Goal: Task Accomplishment & Management: Use online tool/utility

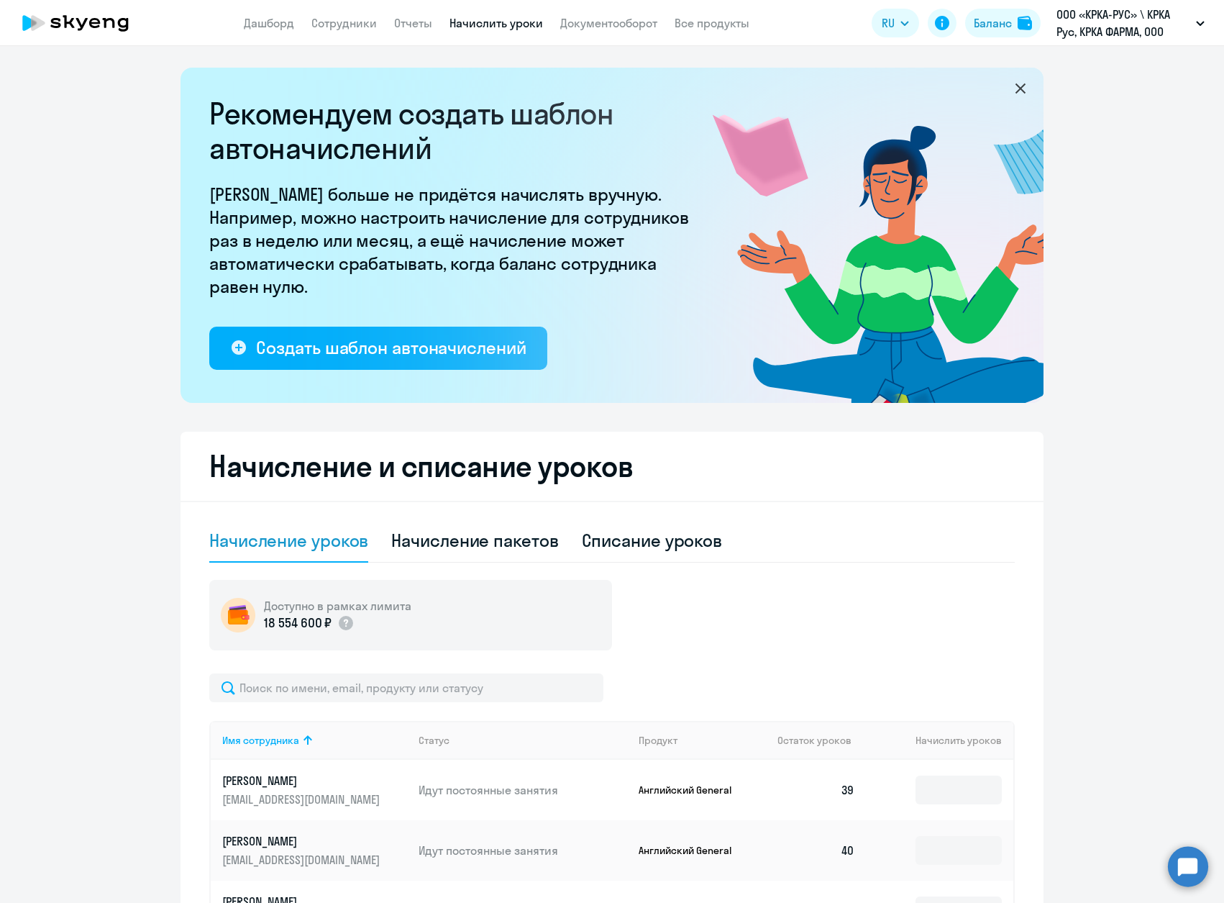
select select "50"
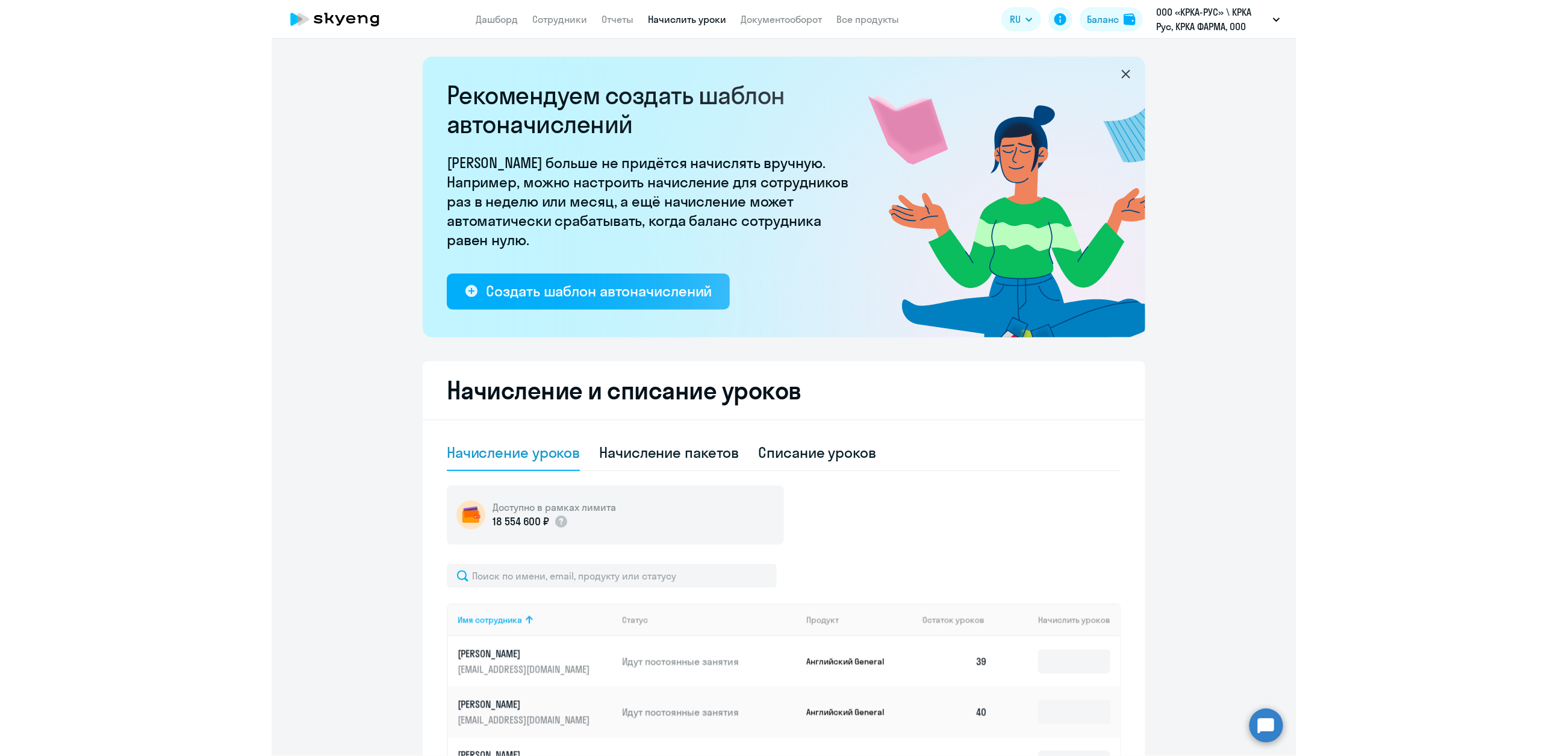
scroll to position [1309, 0]
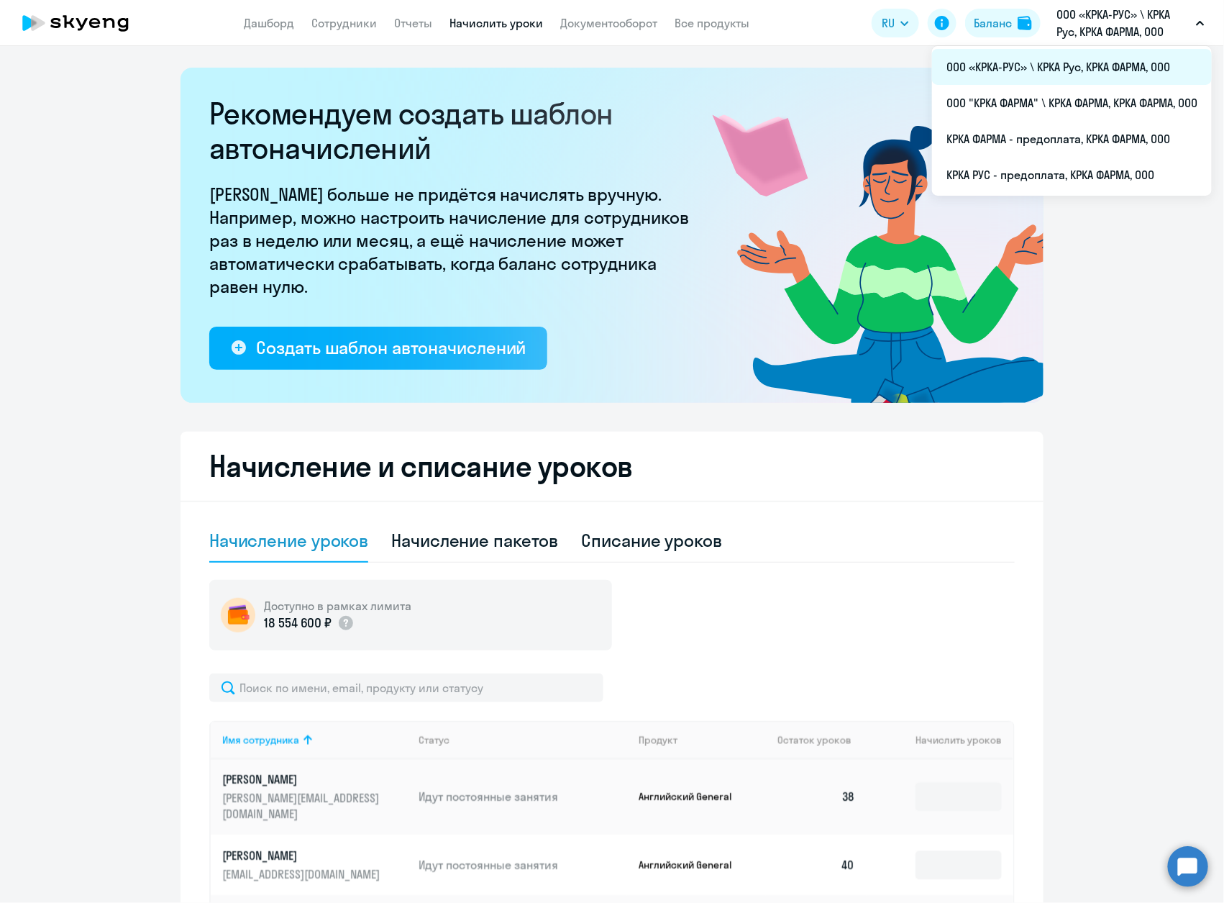
click at [1092, 57] on li "ООО «КРКА-РУС» \ КРКА Рус, КРКА ФАРМА, ООО" at bounding box center [1072, 67] width 280 height 36
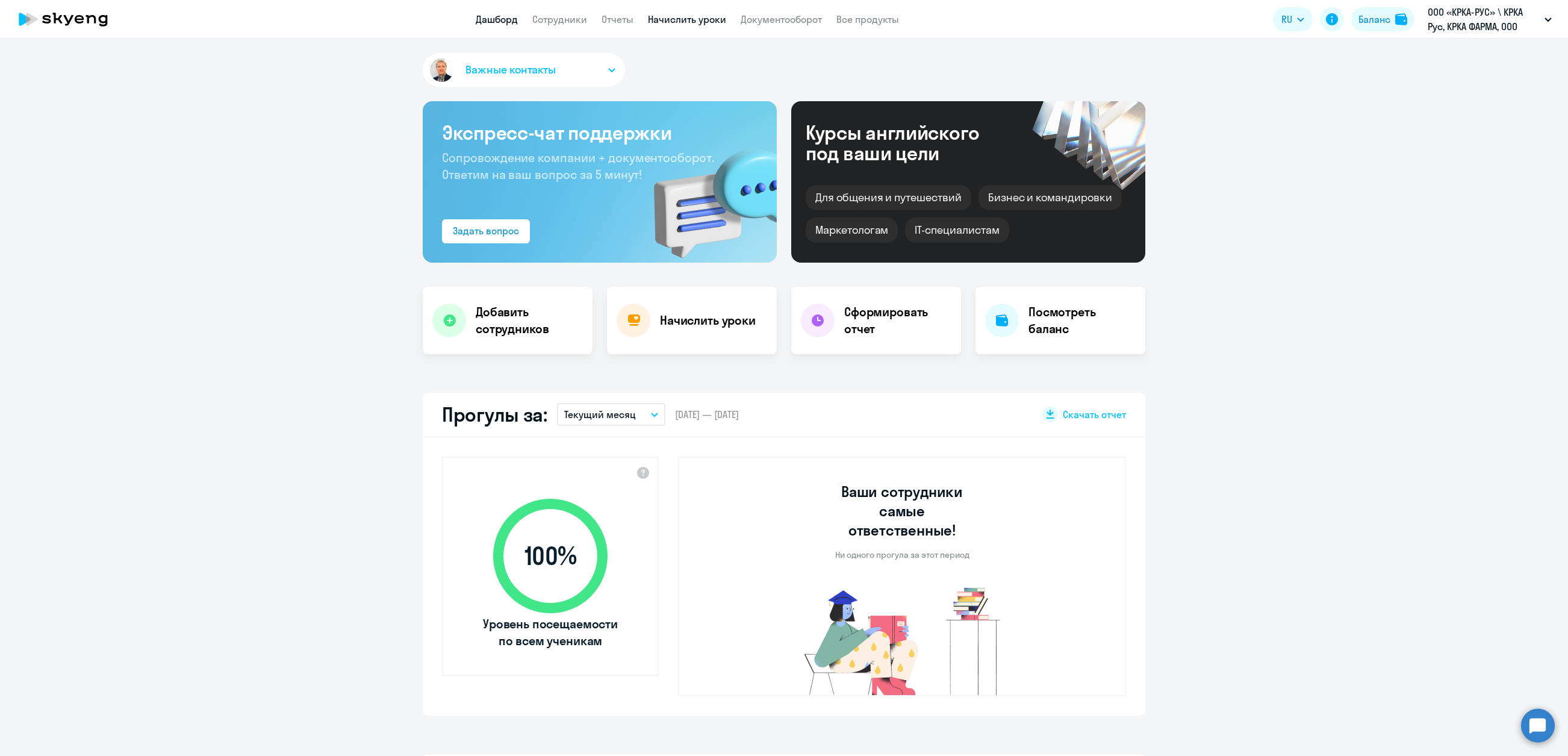
click at [698, 14] on link "Начислить уроки" at bounding box center [687, 19] width 79 height 12
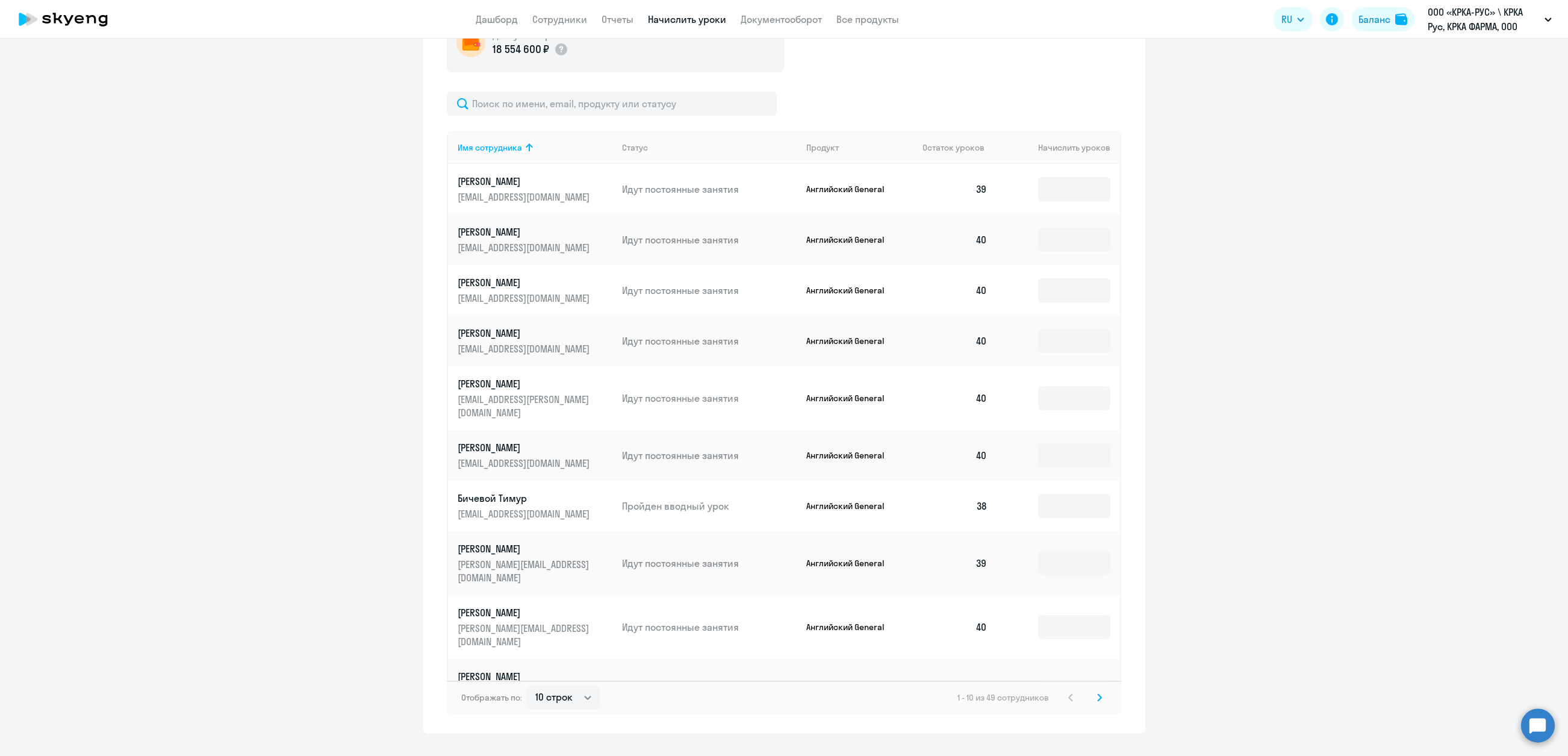
scroll to position [486, 0]
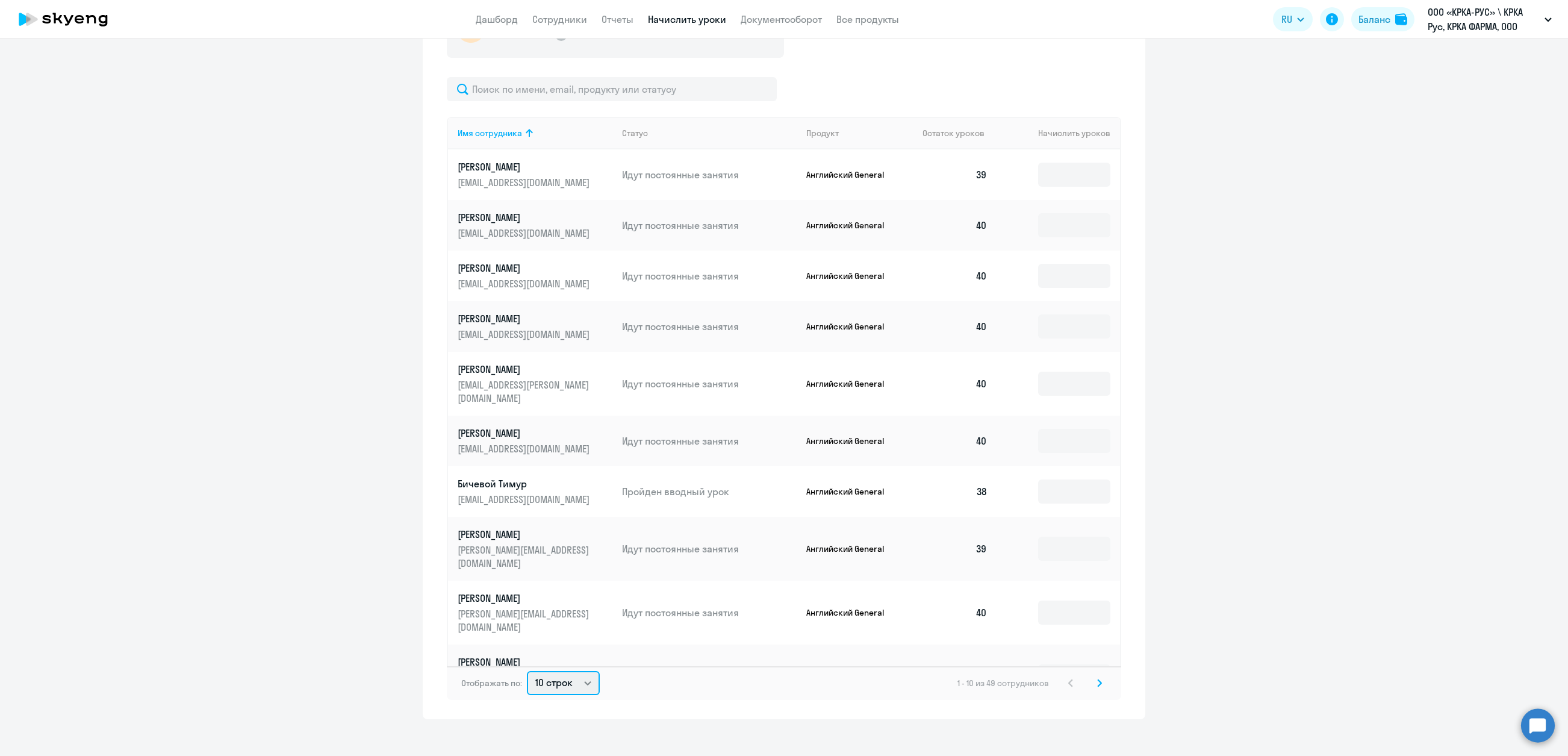
click at [578, 672] on select "10 строк 30 строк 50 строк" at bounding box center [563, 682] width 73 height 24
select select "50"
click at [527, 671] on select "10 строк 30 строк 50 строк" at bounding box center [563, 682] width 73 height 24
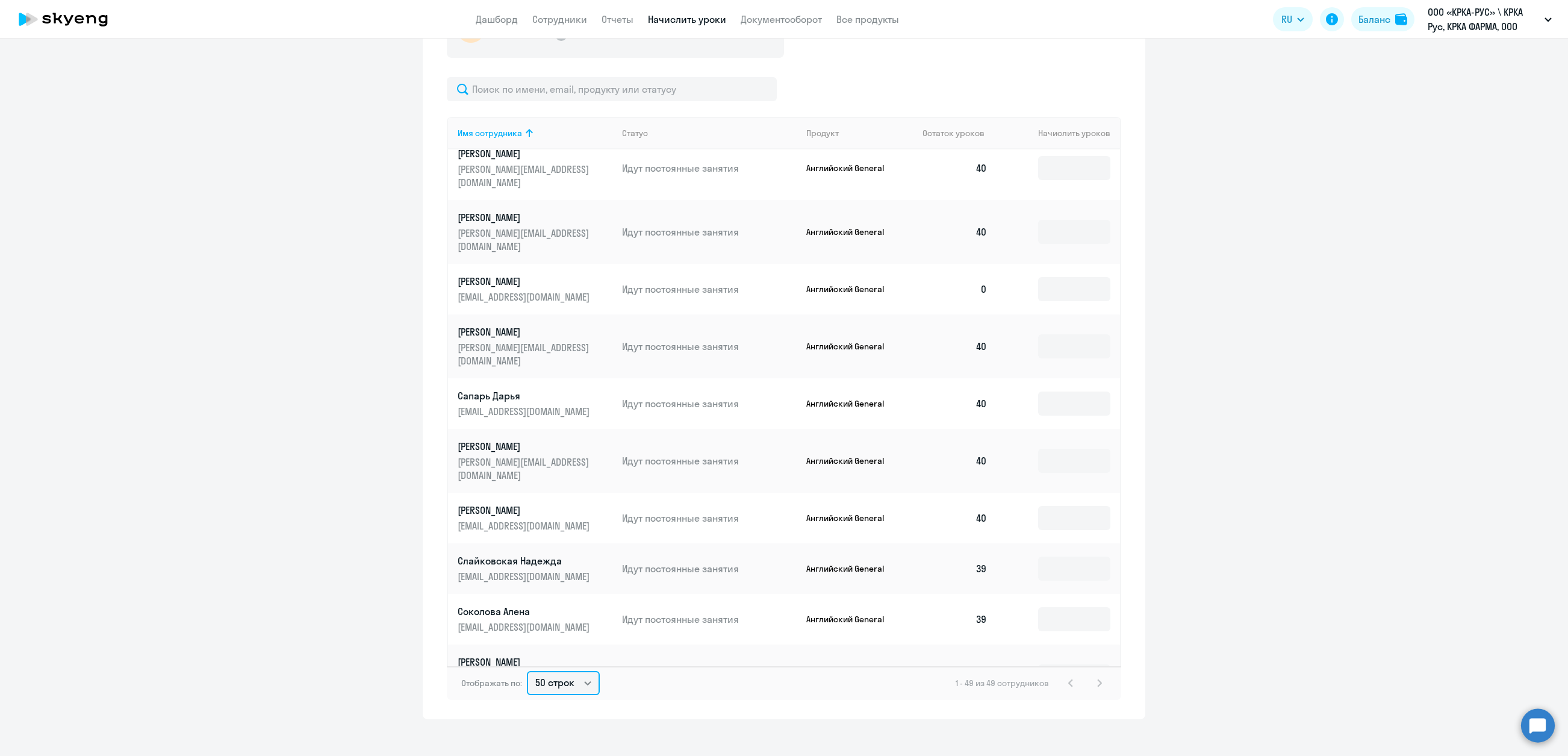
scroll to position [1839, 0]
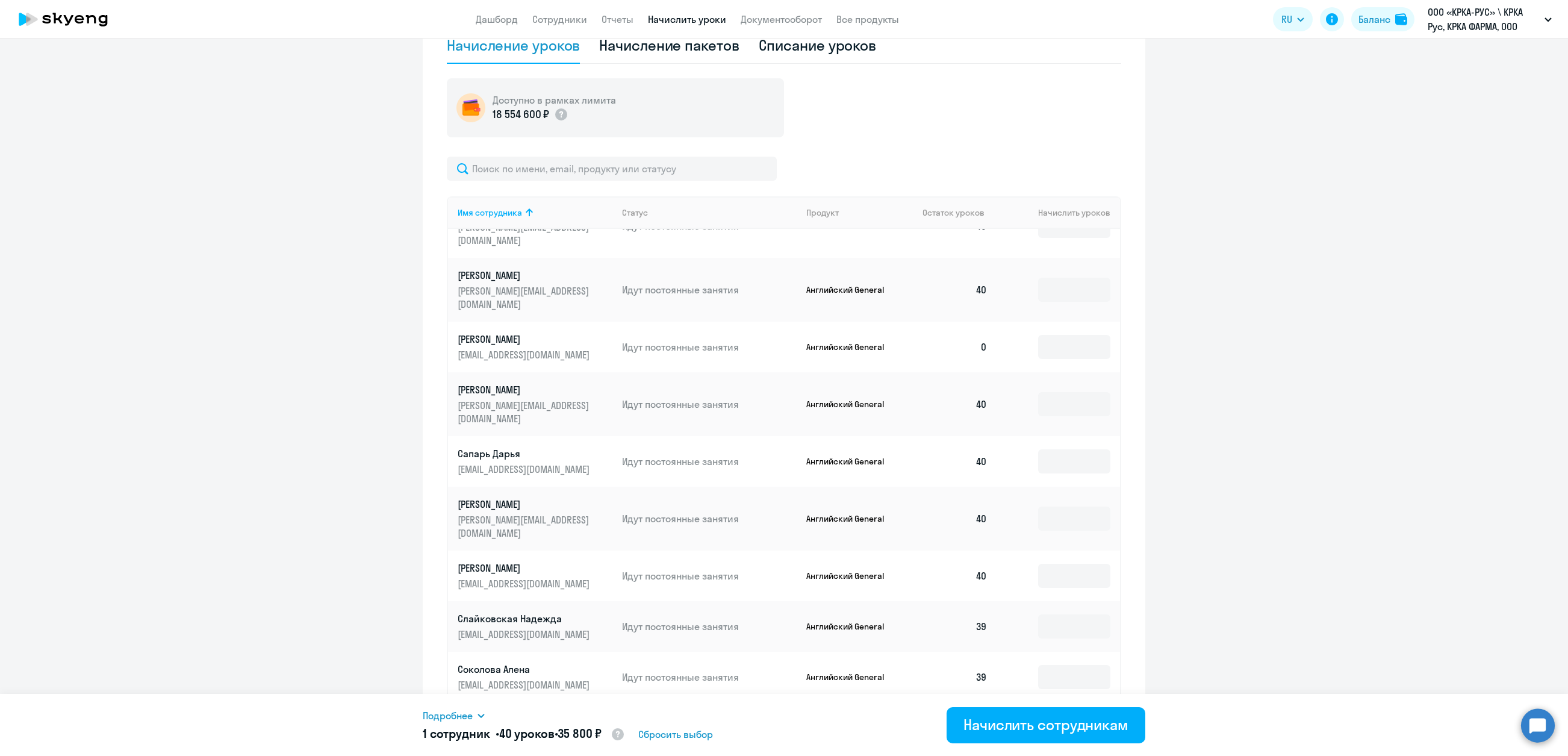
scroll to position [497, 0]
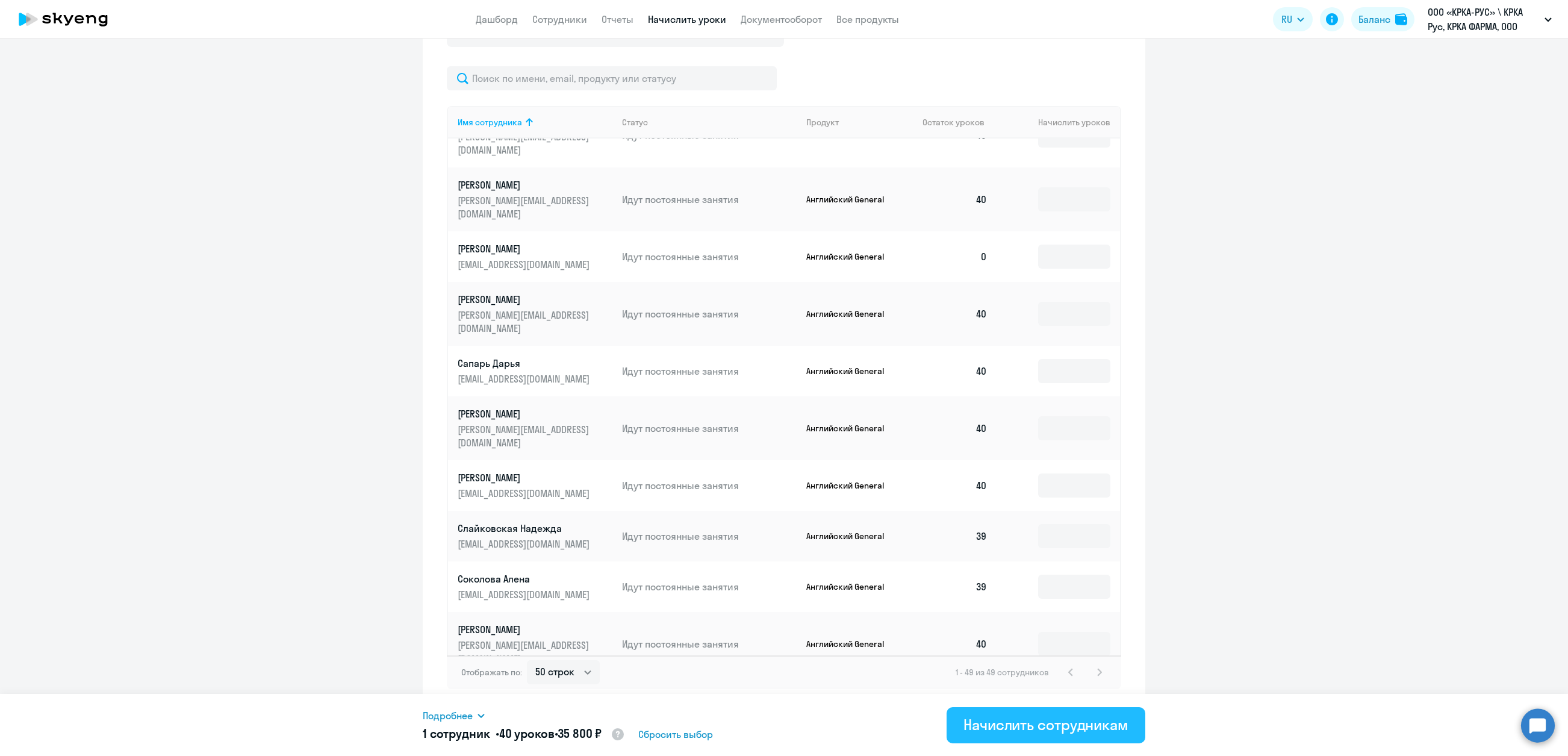
type input "40"
click at [1024, 724] on div "Начислить сотрудникам" at bounding box center [1046, 724] width 165 height 19
